Goal: Information Seeking & Learning: Learn about a topic

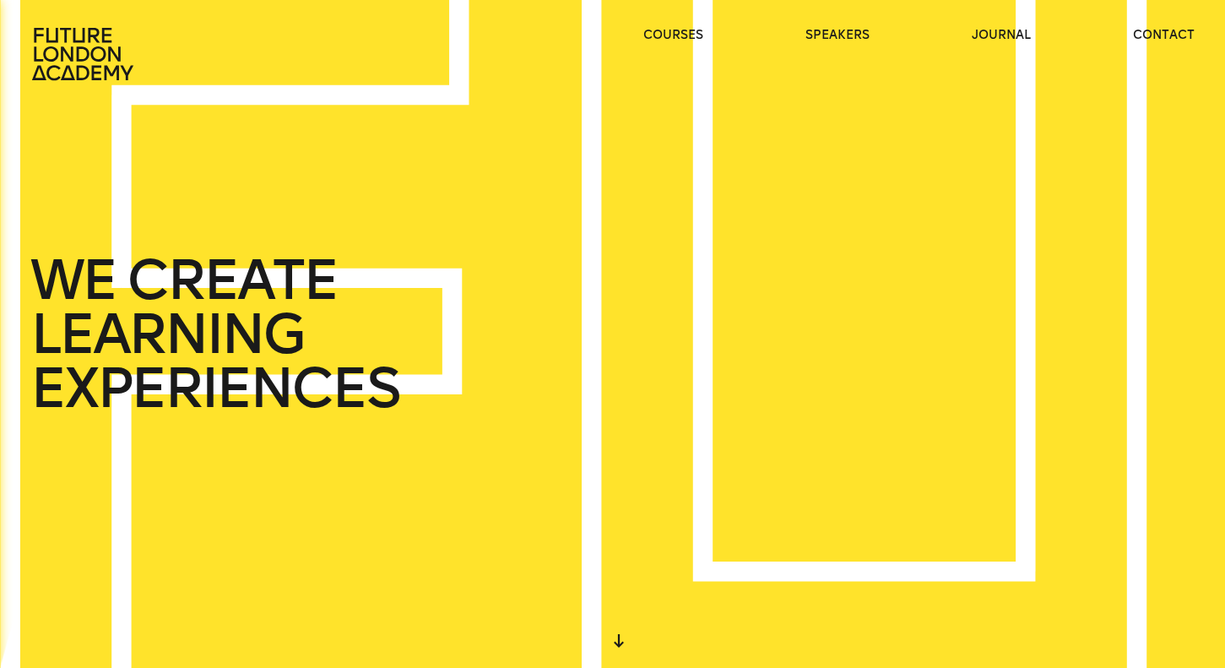
scroll to position [264, 0]
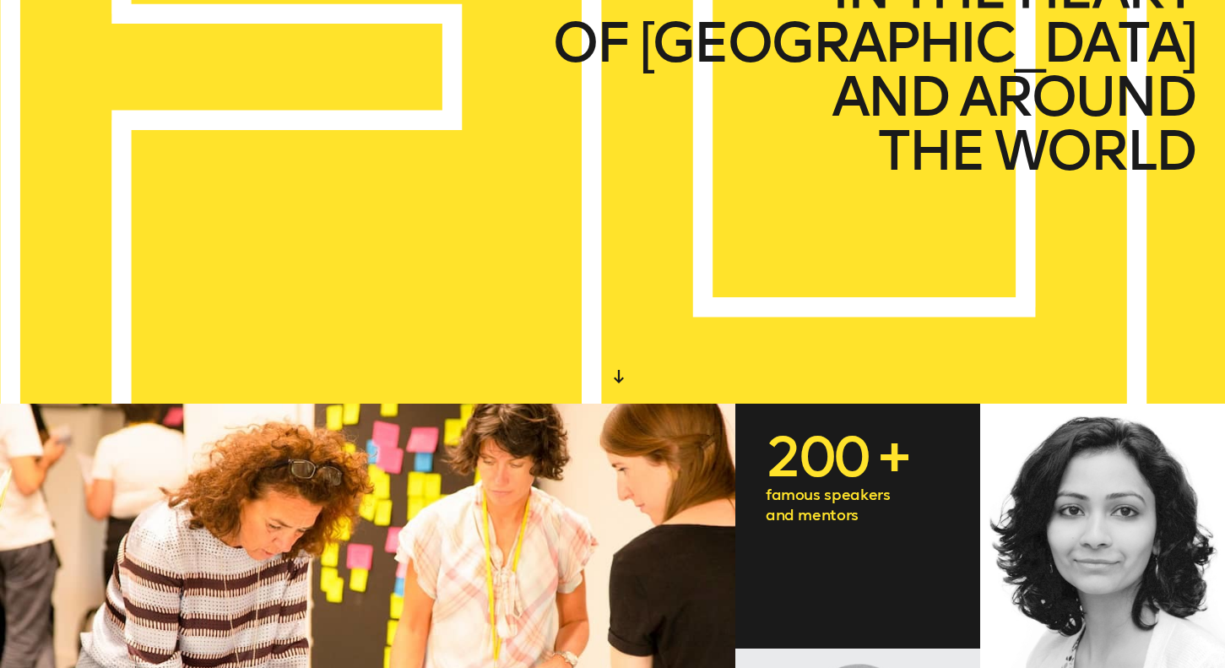
click at [663, 371] on div "IN THE HEART OF LONDON AND AROUND THE WORLD" at bounding box center [612, 70] width 1225 height 668
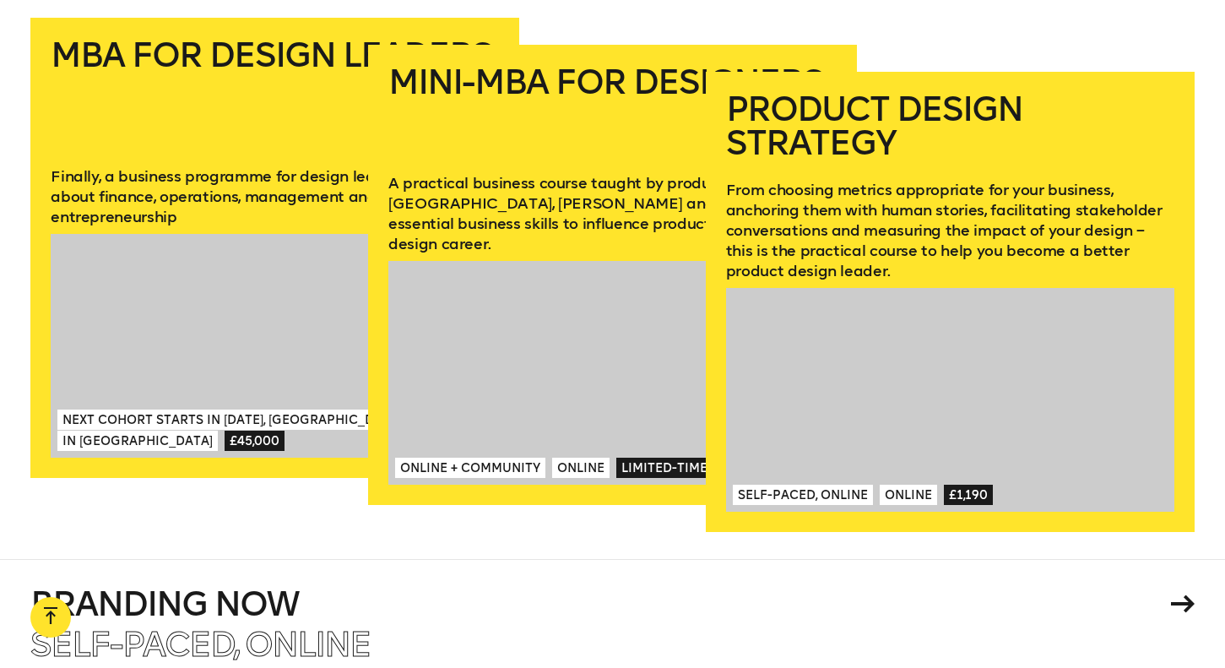
scroll to position [2794, 0]
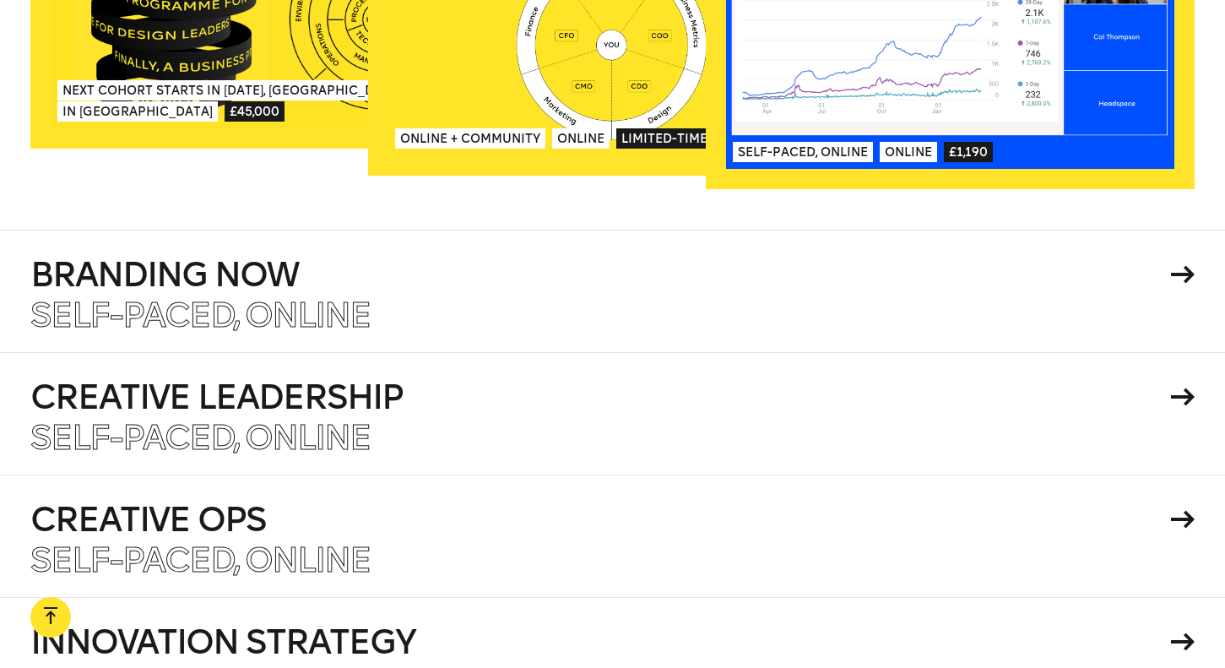
type input "*****"
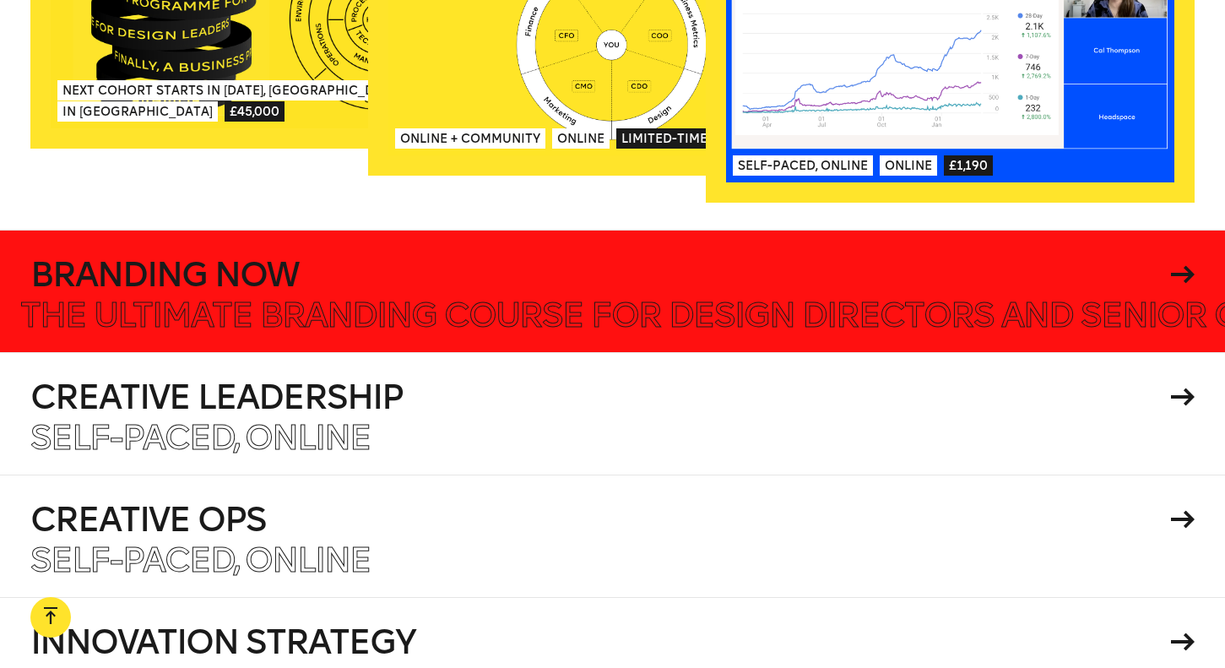
click at [216, 257] on h4 "Branding Now" at bounding box center [596, 274] width 1133 height 34
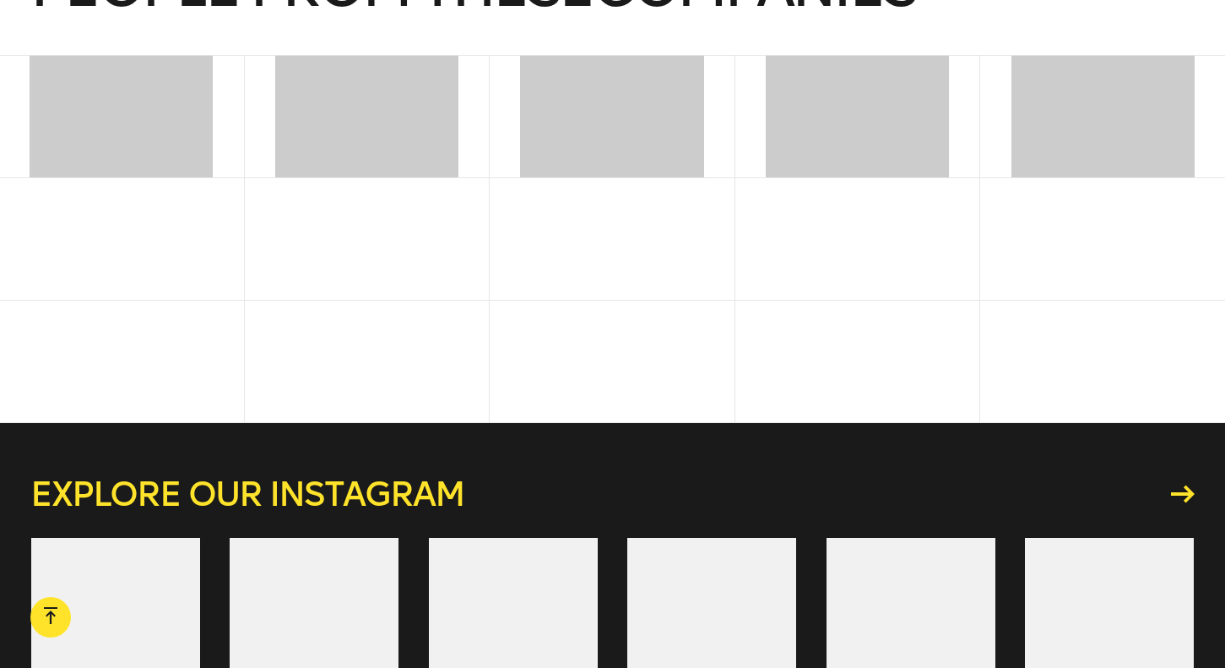
scroll to position [4317, 0]
